Goal: Information Seeking & Learning: Learn about a topic

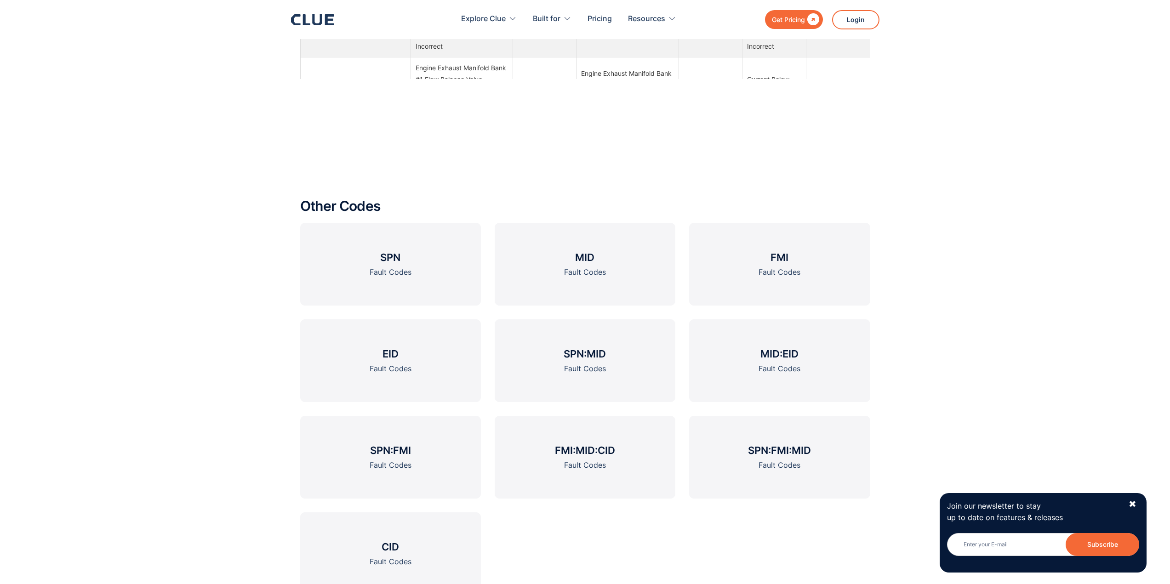
scroll to position [1563, 0]
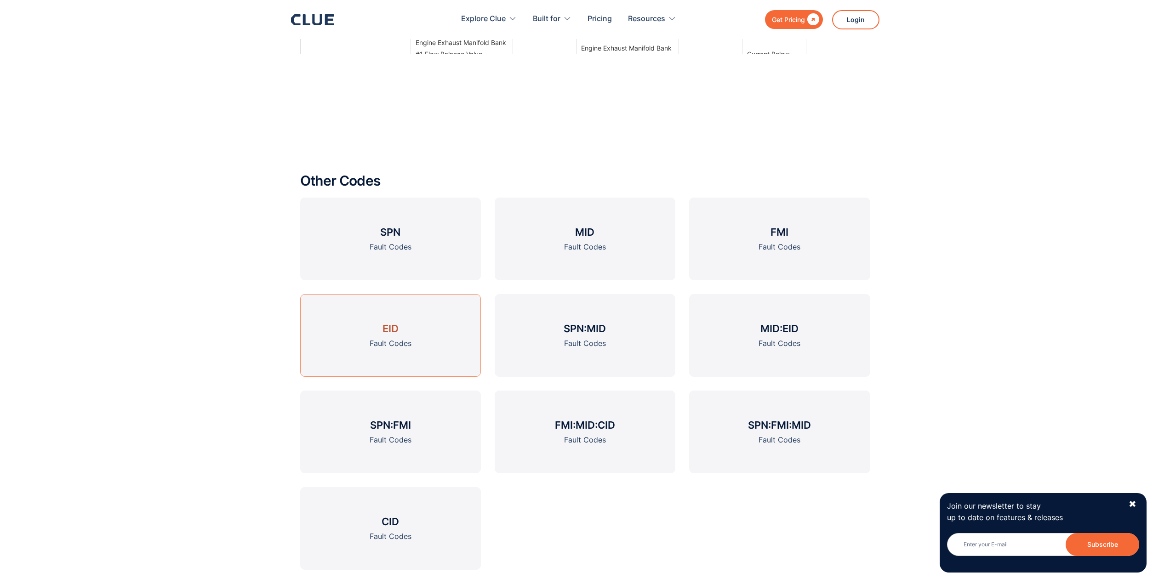
click at [393, 338] on div "Fault Codes" at bounding box center [391, 343] width 42 height 11
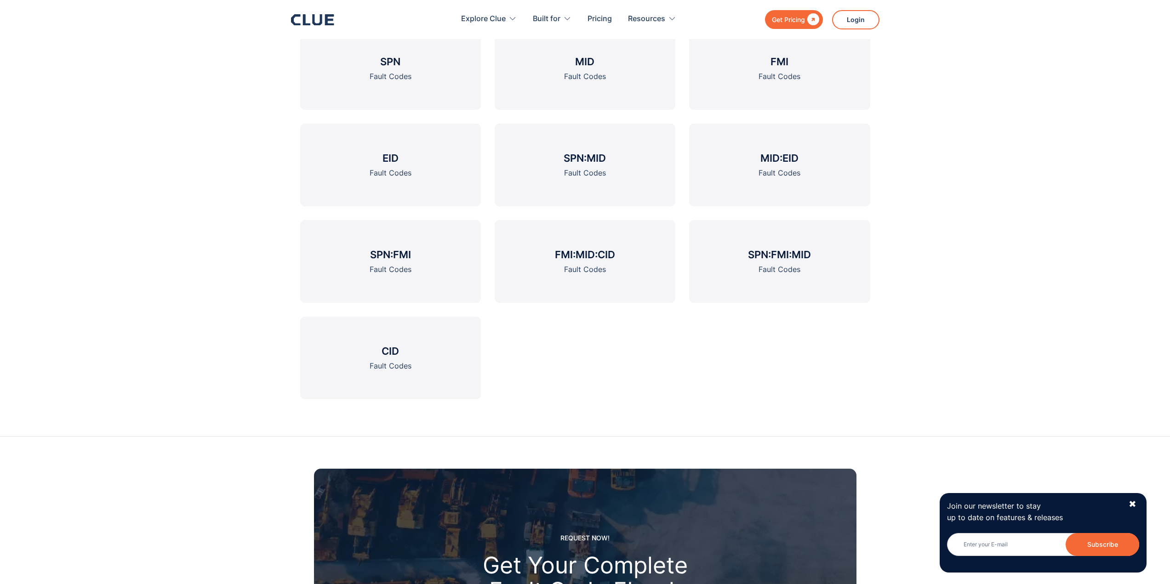
scroll to position [1425, 0]
click at [761, 171] on div "Fault Codes" at bounding box center [780, 171] width 42 height 11
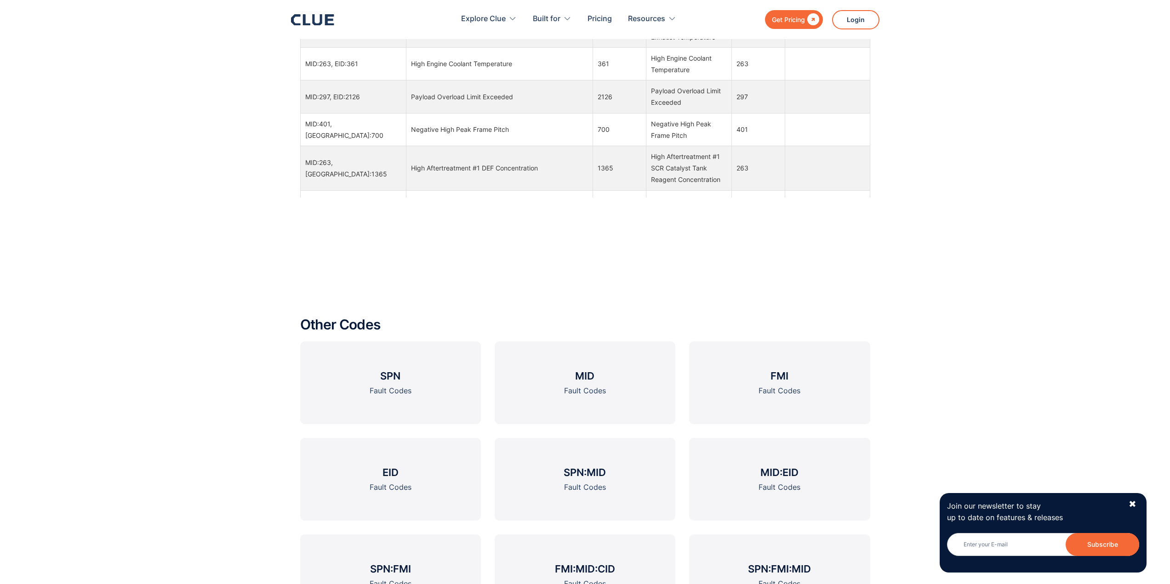
scroll to position [1517, 0]
